Goal: Task Accomplishment & Management: Manage account settings

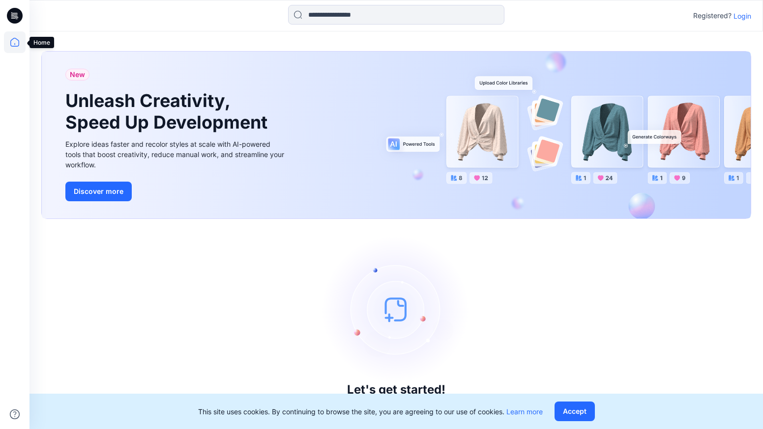
click at [14, 41] on icon at bounding box center [15, 42] width 22 height 22
click at [16, 17] on icon at bounding box center [16, 17] width 3 height 0
click at [738, 19] on p "Login" at bounding box center [742, 16] width 18 height 10
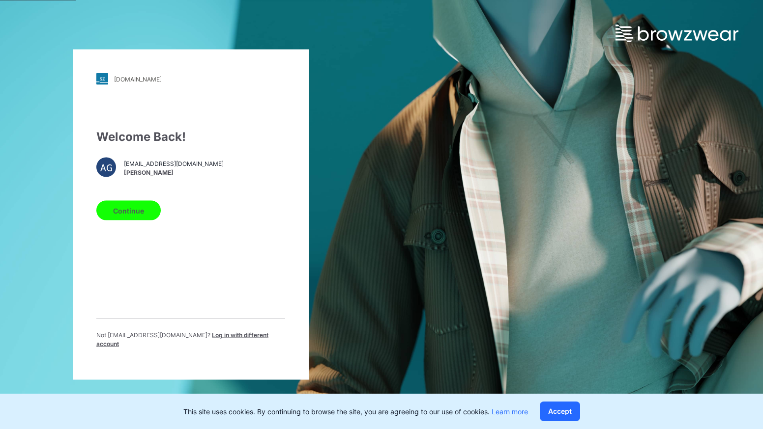
click at [144, 218] on button "Continue" at bounding box center [128, 211] width 64 height 20
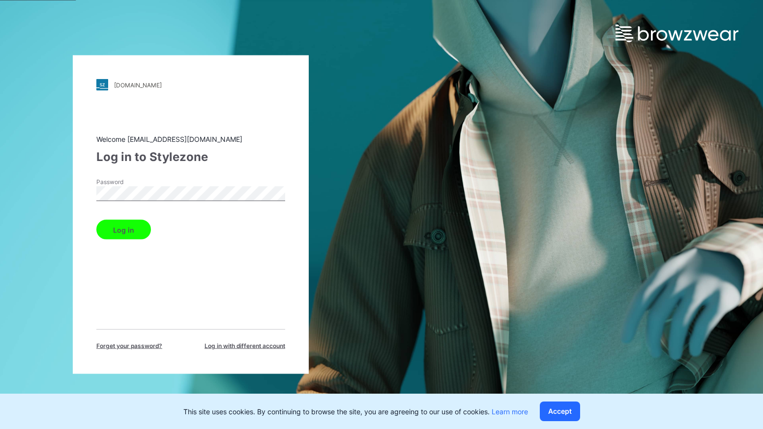
click at [132, 225] on button "Log in" at bounding box center [123, 230] width 55 height 20
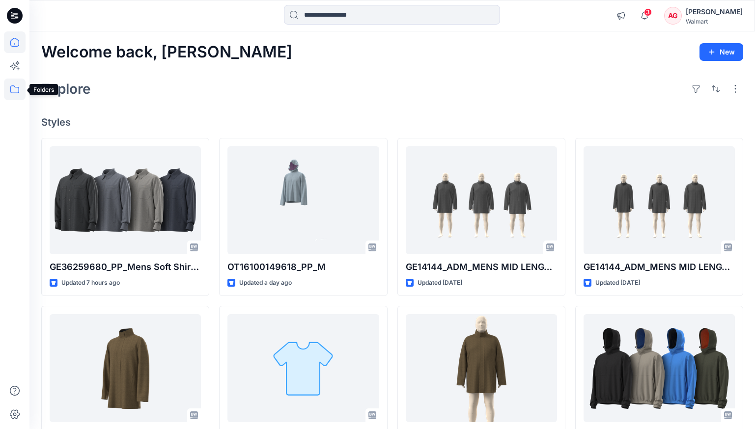
click at [7, 88] on icon at bounding box center [15, 90] width 22 height 22
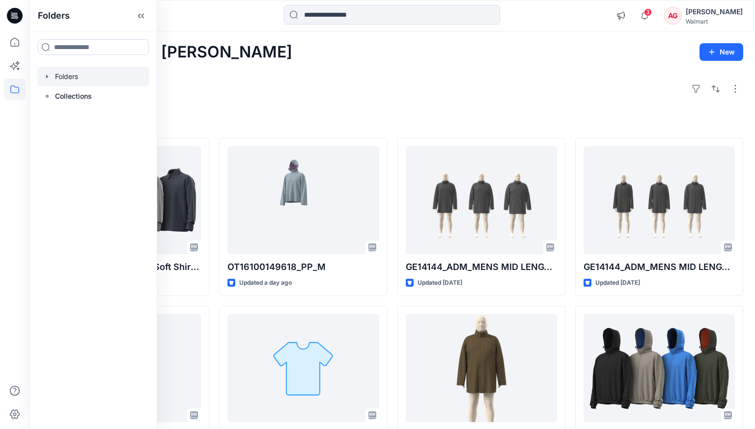
click at [75, 78] on div at bounding box center [93, 77] width 112 height 20
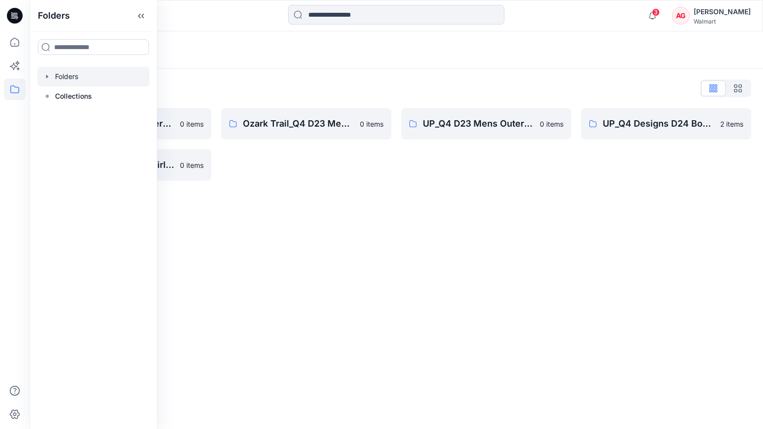
click at [372, 287] on div "Folders Folders List FA_Q4 D23 Mens Outerwear 0 items UP_Q4 Designs D33 Girls O…" at bounding box center [395, 230] width 733 height 398
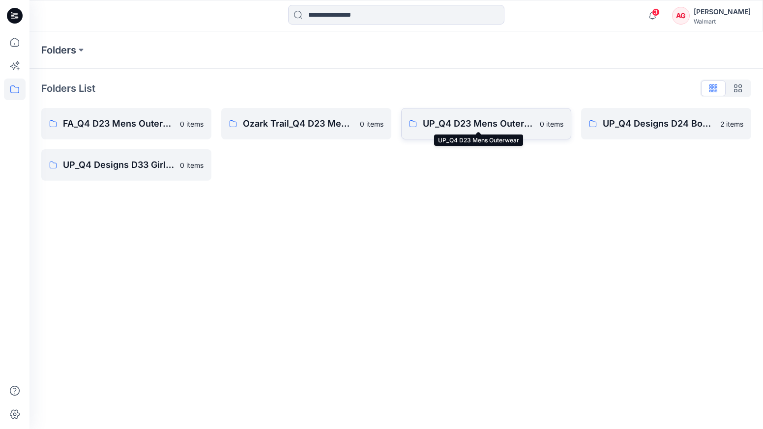
click at [487, 122] on p "UP_Q4 D23 Mens Outerwear" at bounding box center [478, 124] width 111 height 14
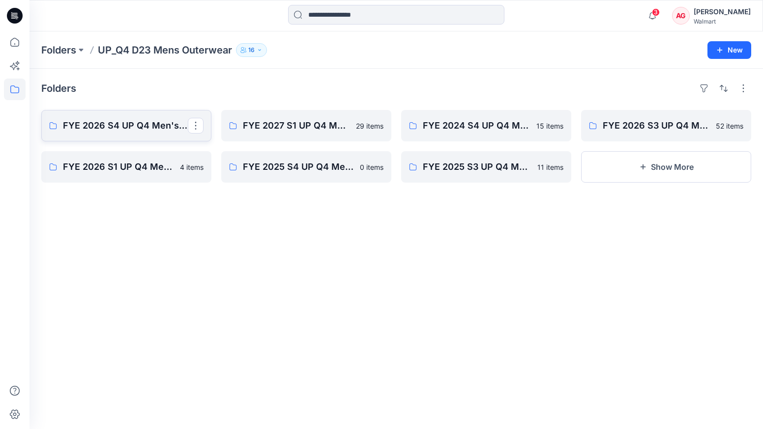
click at [88, 132] on p "FYE 2026 S4 UP Q4 Men's Outerwear" at bounding box center [125, 126] width 125 height 14
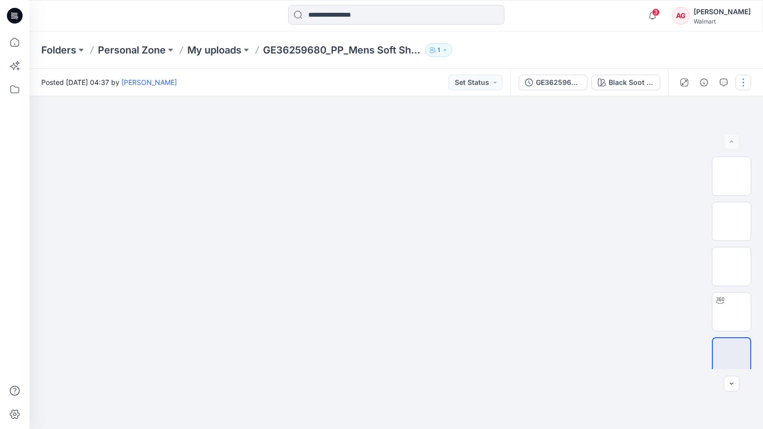
click at [745, 81] on button "button" at bounding box center [743, 83] width 16 height 16
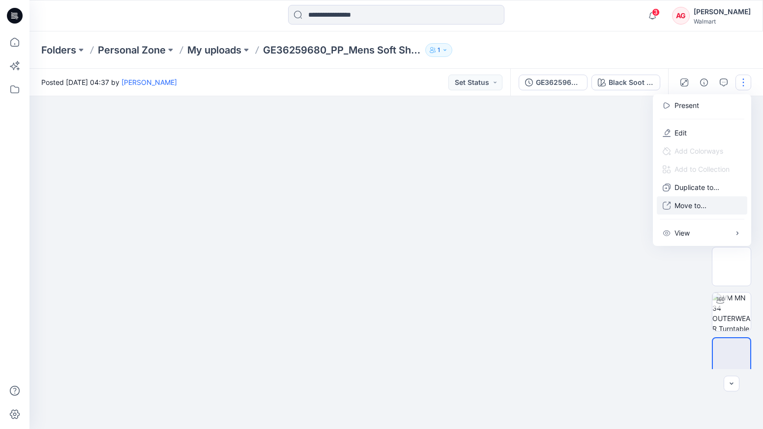
click at [686, 207] on p "Move to..." at bounding box center [690, 205] width 32 height 10
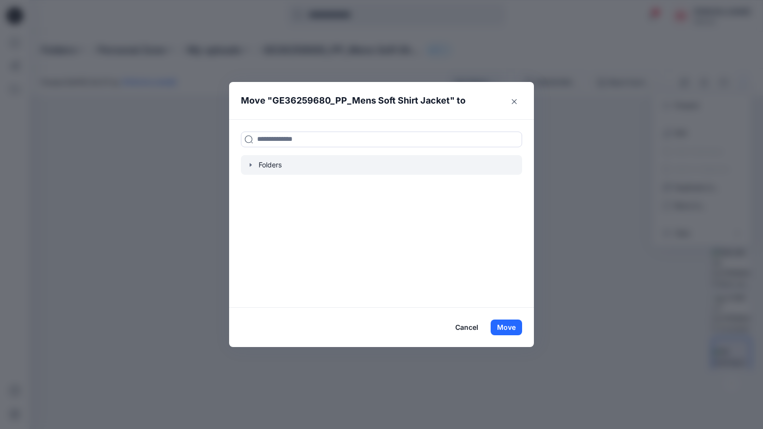
click at [293, 163] on div at bounding box center [381, 165] width 281 height 20
click at [250, 165] on icon "button" at bounding box center [251, 164] width 2 height 3
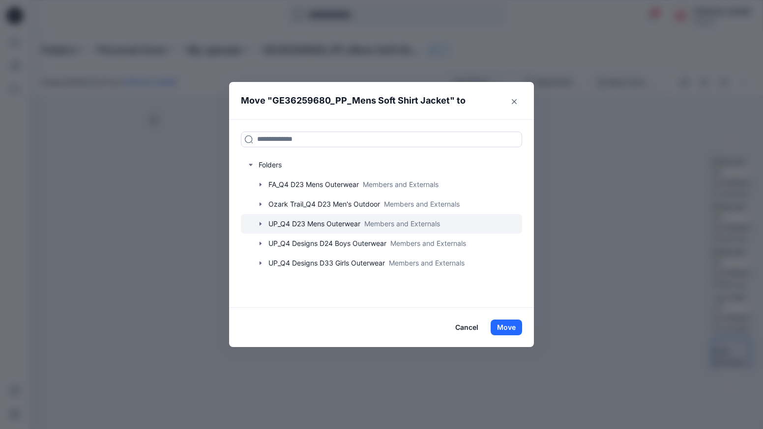
click at [260, 223] on icon "button" at bounding box center [260, 223] width 2 height 3
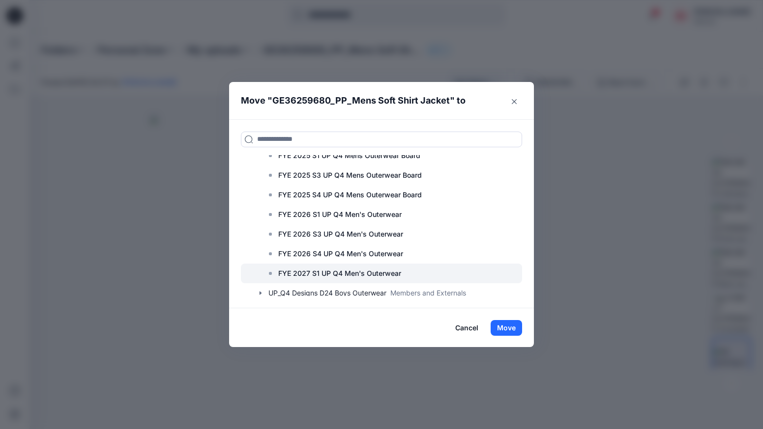
scroll to position [112, 0]
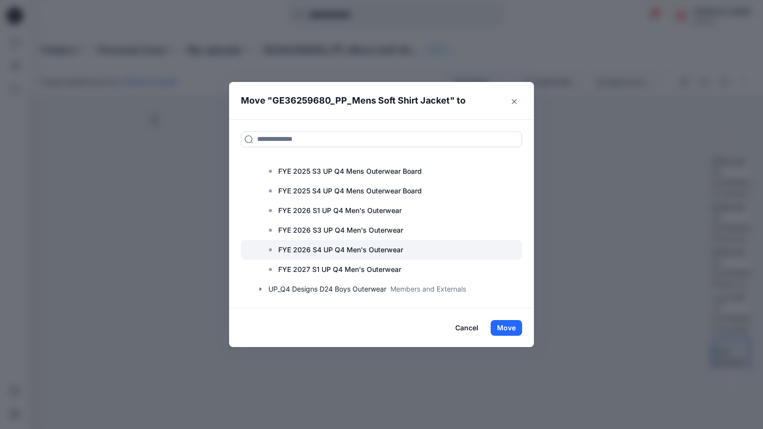
click at [358, 248] on p "FYE 2026 S4 UP Q4 Men's Outerwear" at bounding box center [340, 250] width 125 height 12
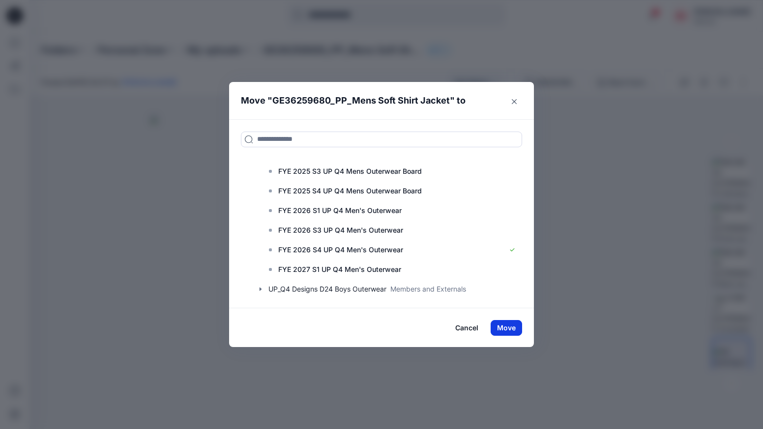
click at [504, 323] on button "Move" at bounding box center [505, 328] width 31 height 16
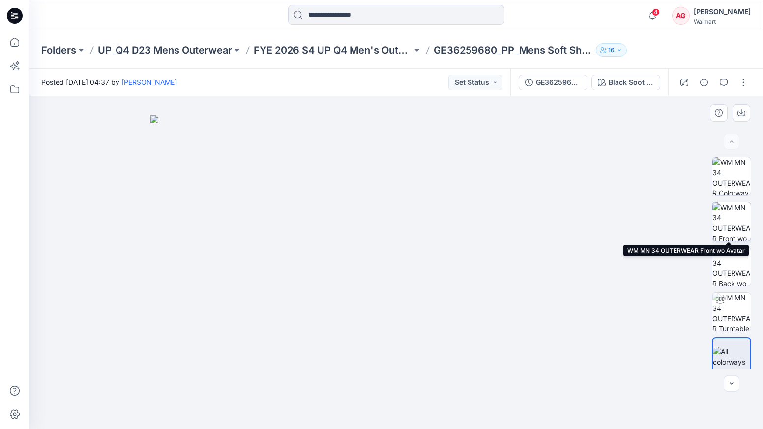
click at [728, 221] on img at bounding box center [731, 221] width 38 height 38
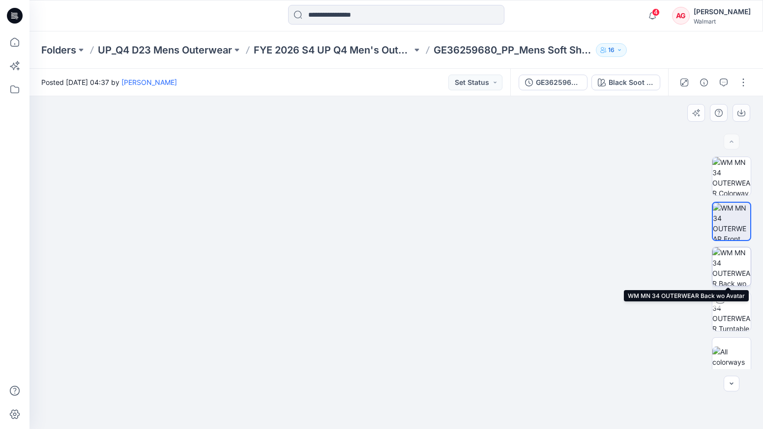
click at [733, 269] on img at bounding box center [731, 267] width 38 height 38
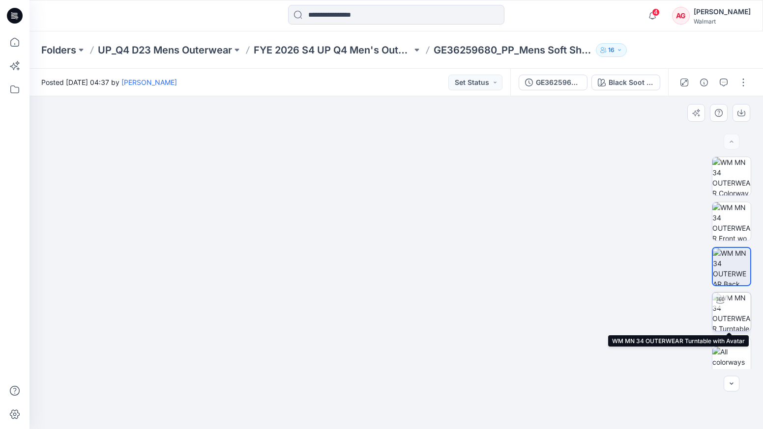
click at [726, 314] on img at bounding box center [731, 312] width 38 height 38
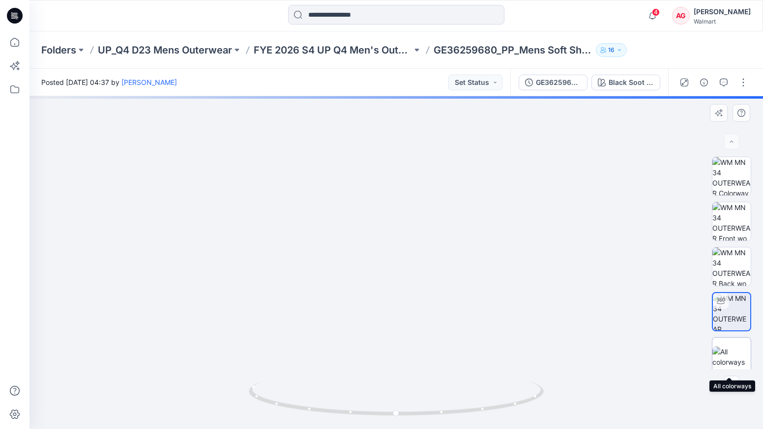
click at [736, 356] on img at bounding box center [731, 357] width 38 height 21
